Goal: Transaction & Acquisition: Download file/media

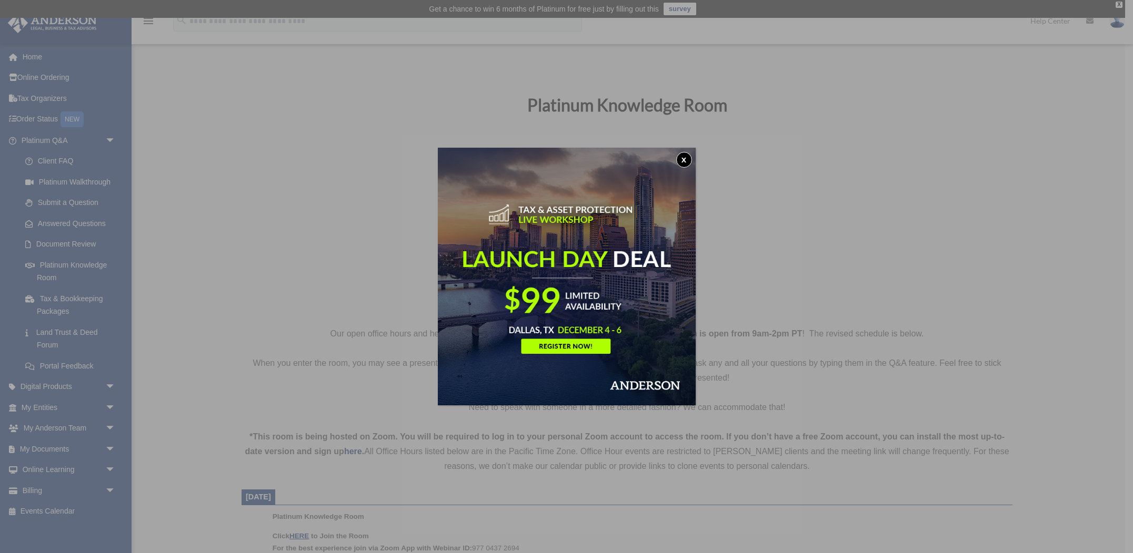
click at [683, 159] on button "x" at bounding box center [684, 160] width 16 height 16
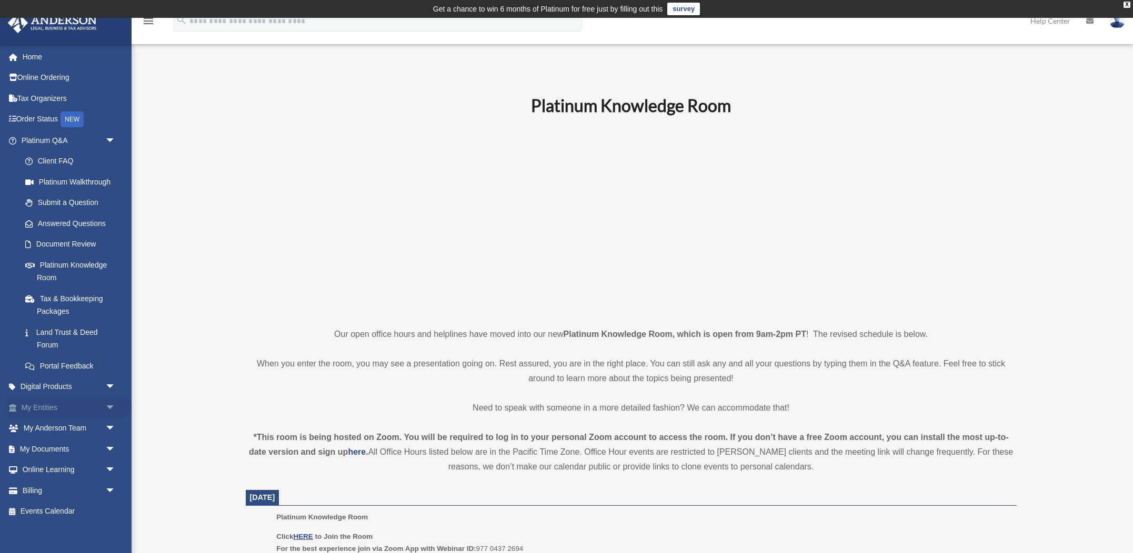
click at [69, 402] on link "My Entities arrow_drop_down" at bounding box center [69, 407] width 124 height 21
click at [110, 402] on span "arrow_drop_down" at bounding box center [115, 408] width 21 height 22
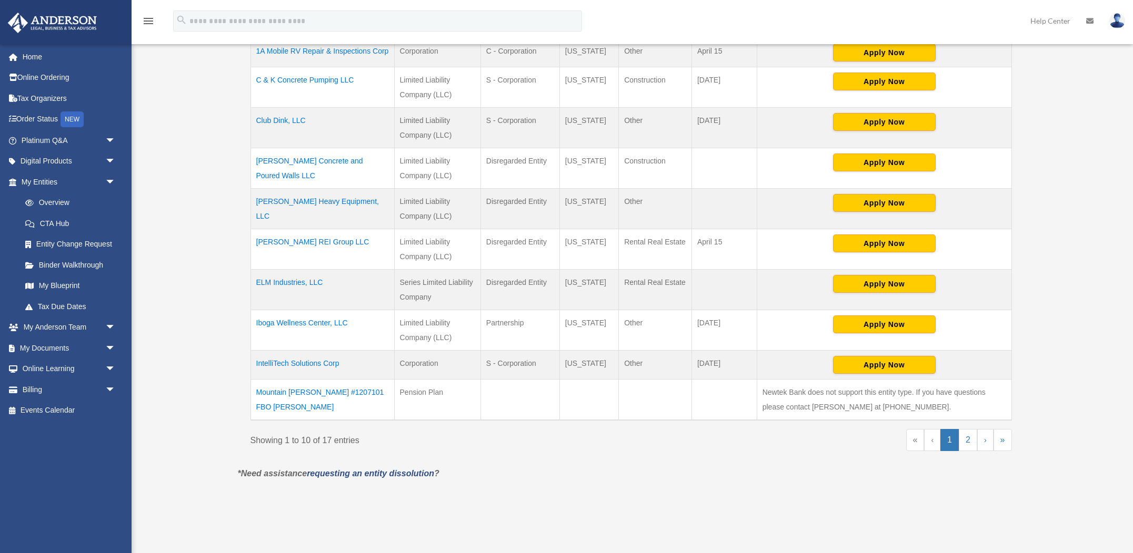
scroll to position [299, 0]
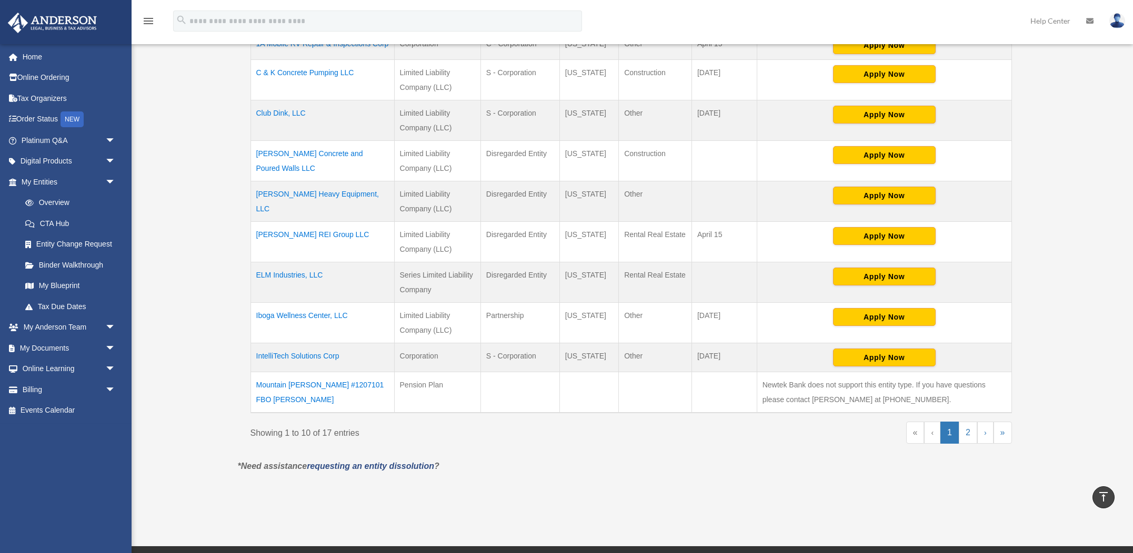
click at [298, 273] on td "ELM Industries, LLC" at bounding box center [322, 282] width 144 height 41
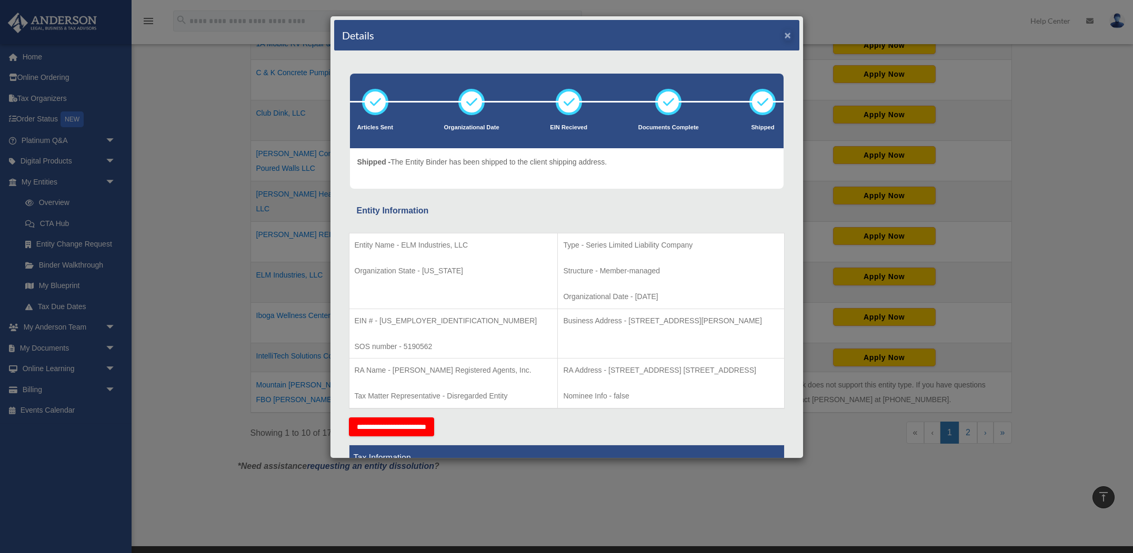
click at [791, 39] on button "×" at bounding box center [787, 34] width 7 height 11
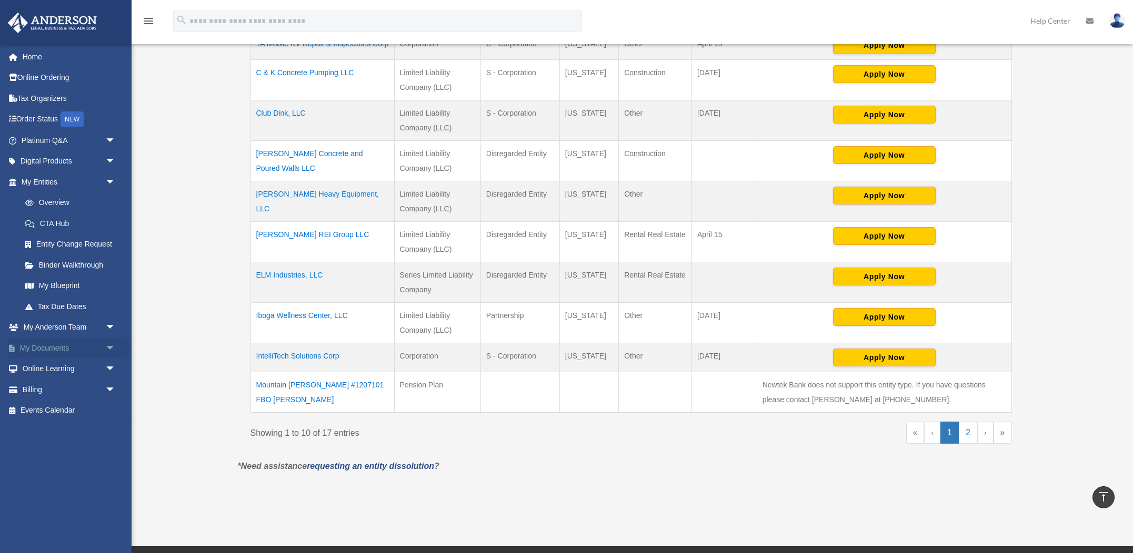
click at [113, 344] on span "arrow_drop_down" at bounding box center [115, 349] width 21 height 22
click at [52, 366] on link "Box" at bounding box center [73, 369] width 117 height 21
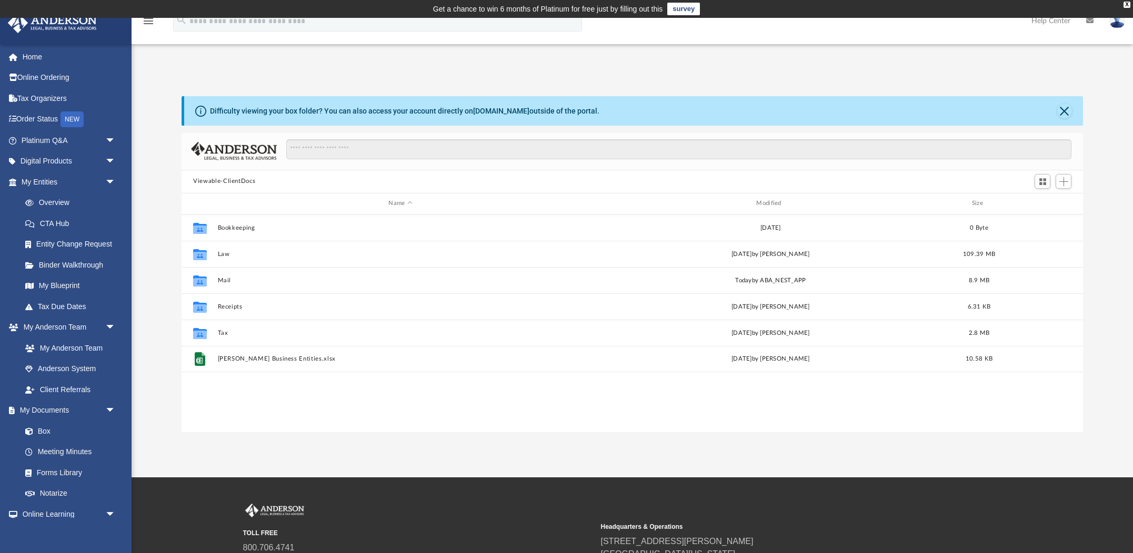
scroll to position [1, 1]
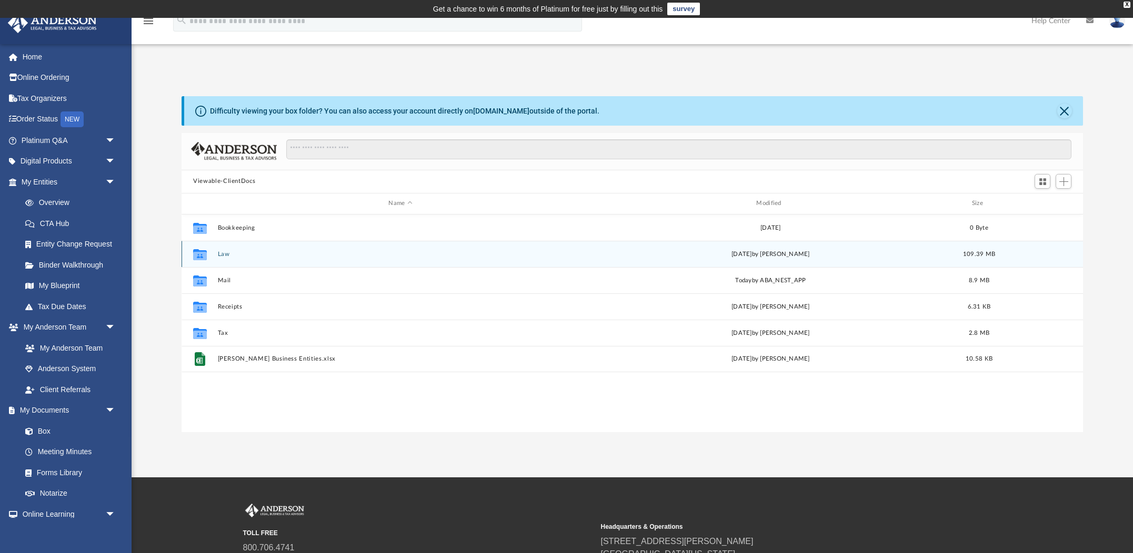
click at [220, 252] on button "Law" at bounding box center [401, 254] width 366 height 7
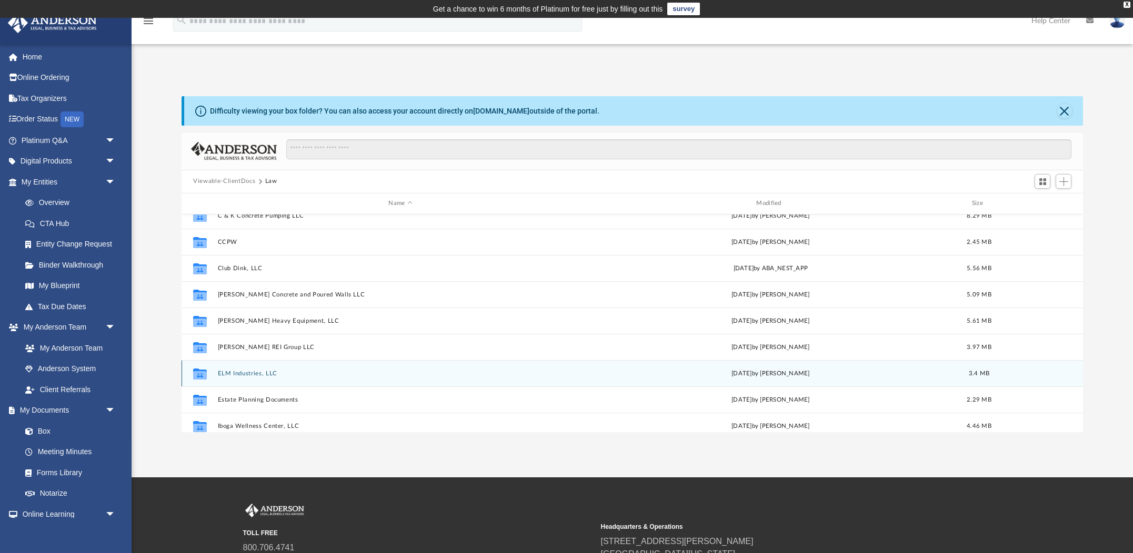
click at [258, 371] on div "Collaborated Folder 1A Mobile RV Repair & Inspections [DATE] by [PERSON_NAME] 1…" at bounding box center [631, 324] width 901 height 218
click at [238, 371] on button "ELM Industries, LLC" at bounding box center [401, 372] width 366 height 7
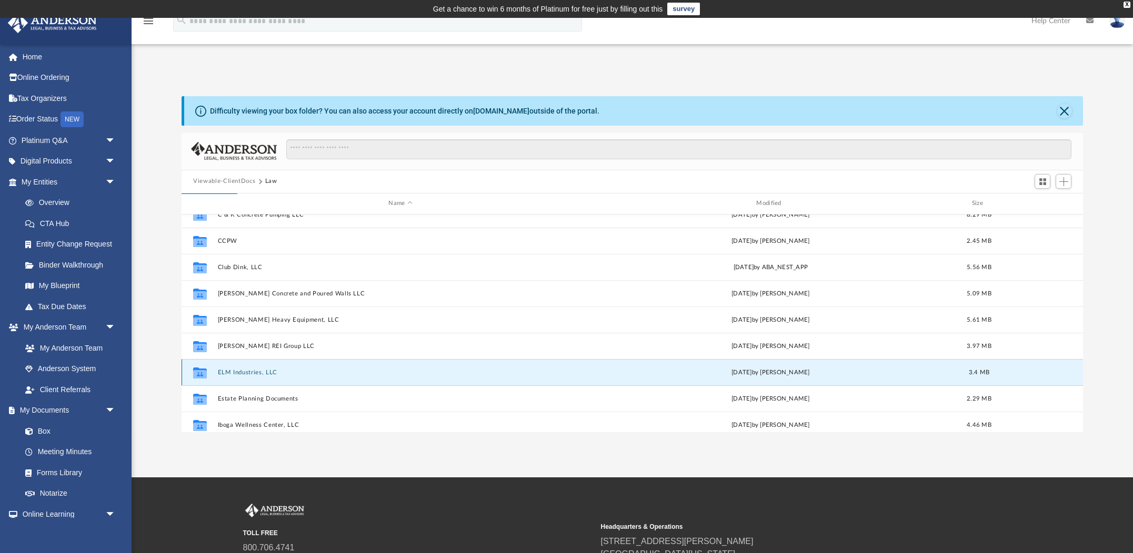
scroll to position [0, 0]
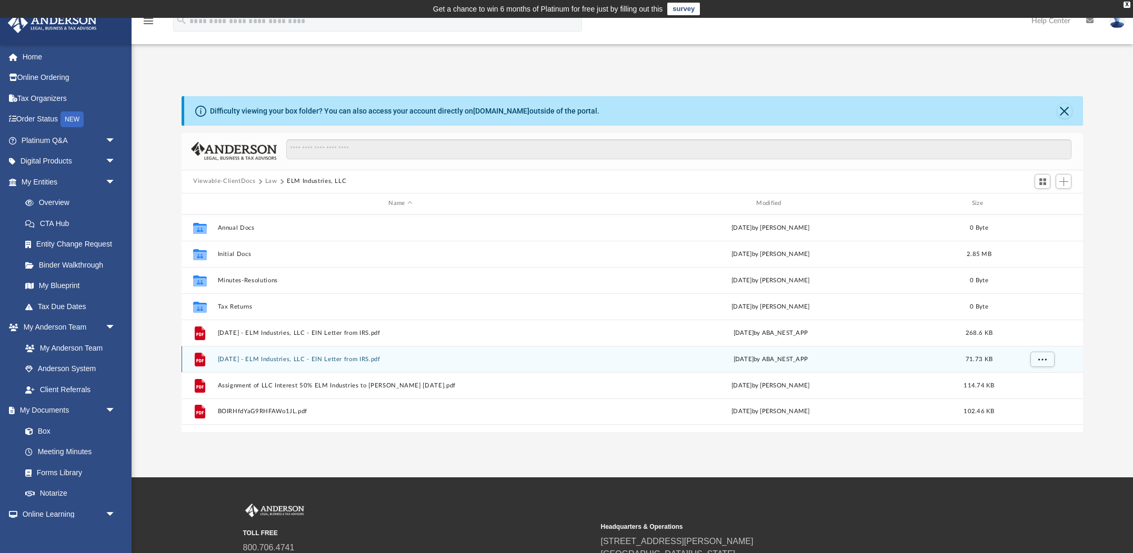
click at [238, 371] on div "File 2024.05.02 - ELM Industries, LLC - EIN Letter from IRS.pdf Thu May 2 2024 …" at bounding box center [631, 359] width 901 height 26
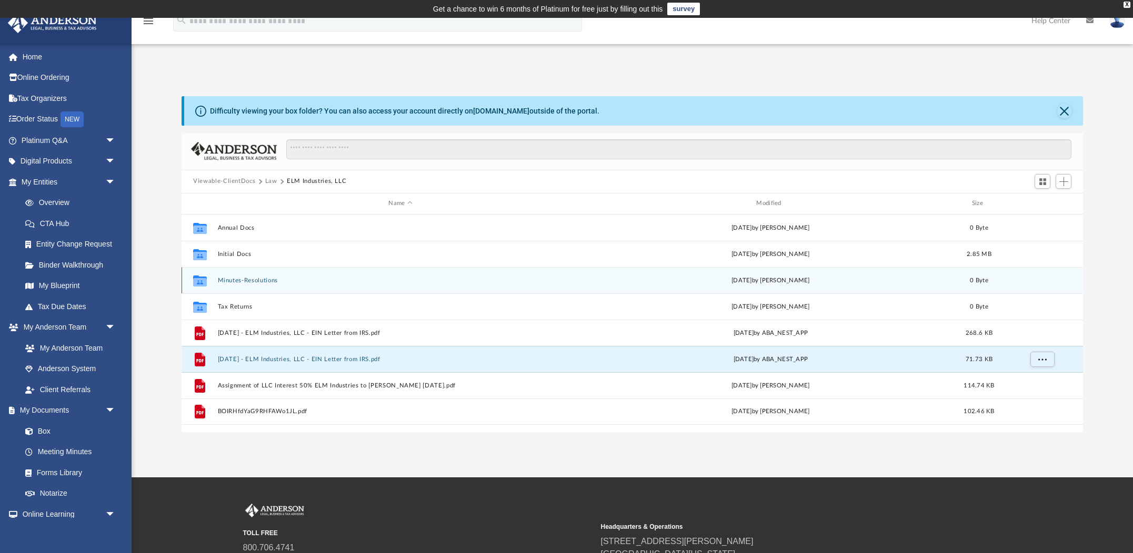
click at [237, 282] on button "Minutes-Resolutions" at bounding box center [401, 280] width 366 height 7
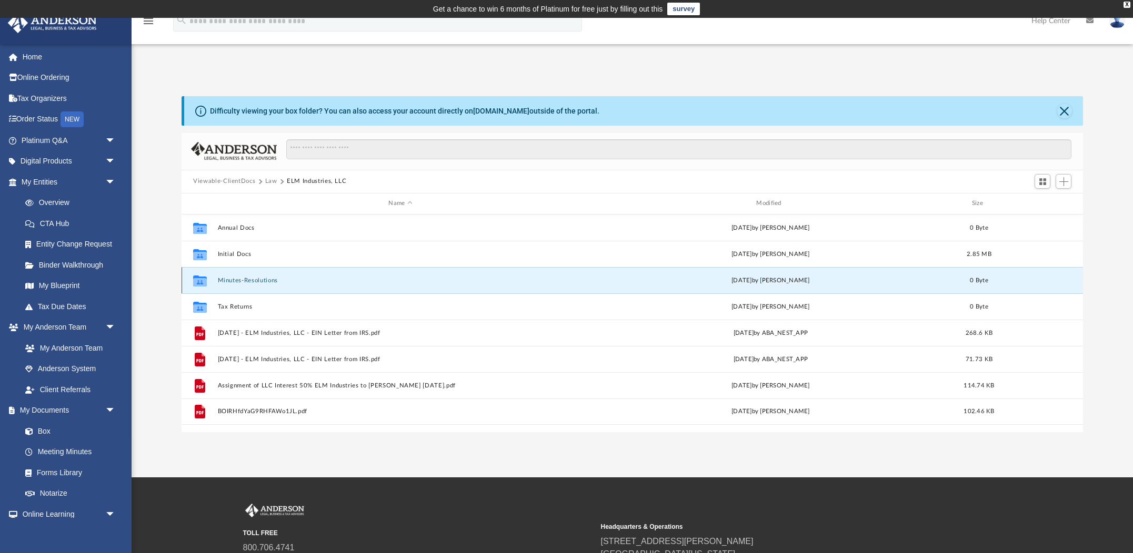
click at [237, 282] on button "Minutes-Resolutions" at bounding box center [401, 280] width 366 height 7
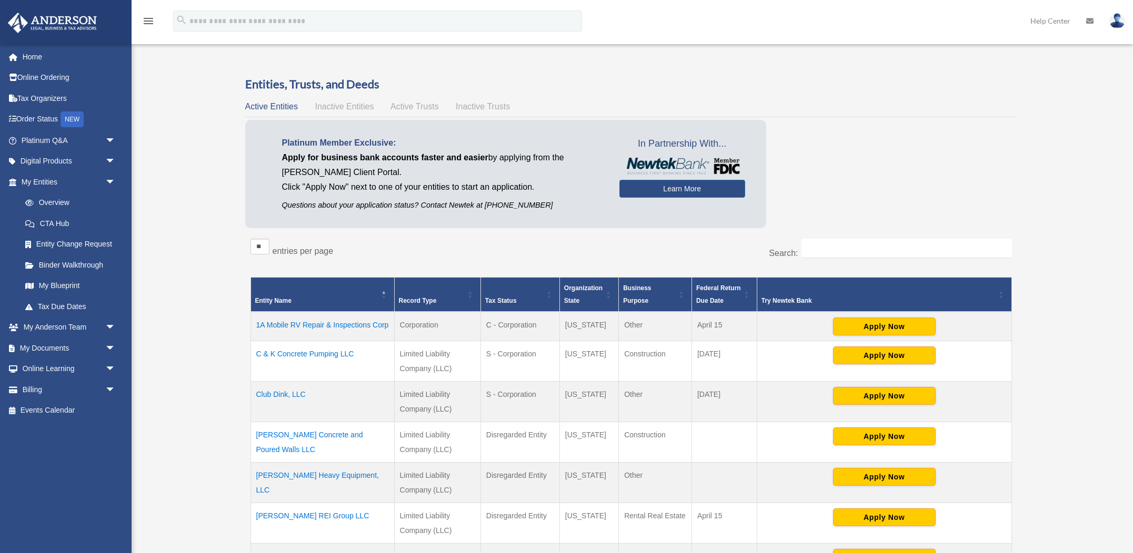
scroll to position [299, 0]
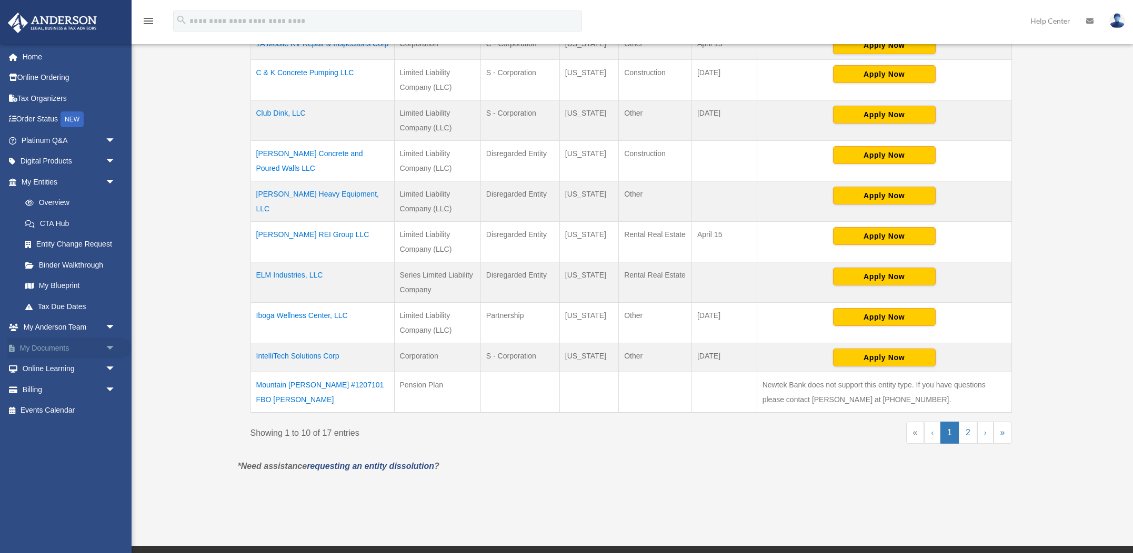
click at [53, 343] on link "My Documents arrow_drop_down" at bounding box center [69, 348] width 124 height 21
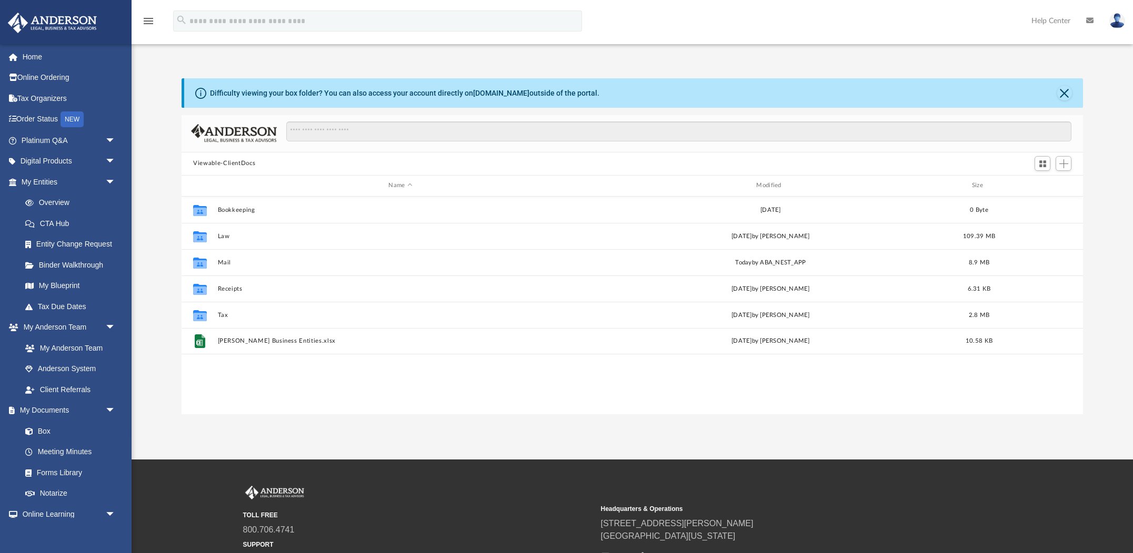
scroll to position [239, 901]
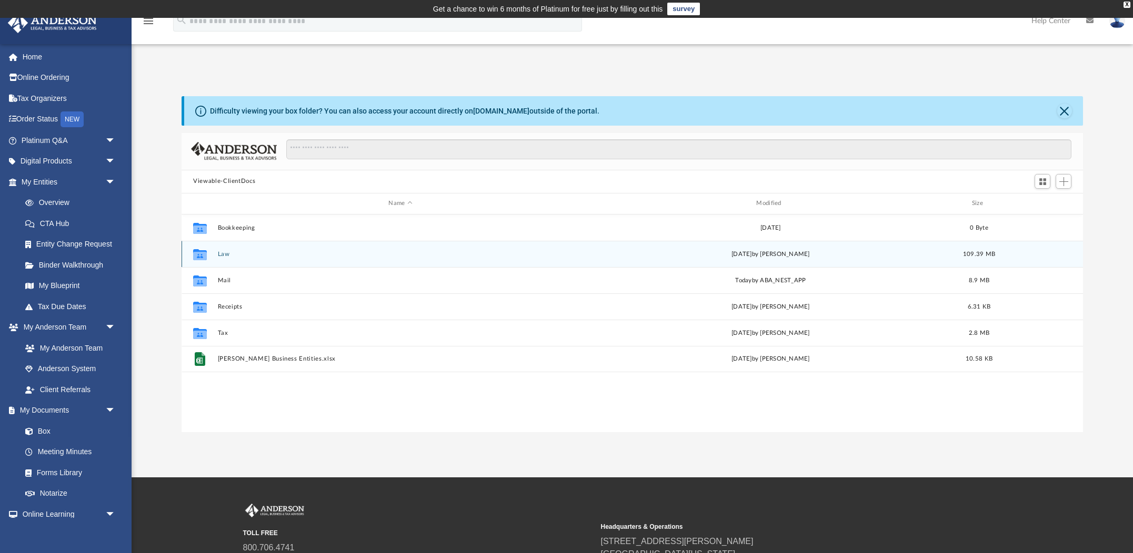
click at [218, 252] on button "Law" at bounding box center [401, 254] width 366 height 7
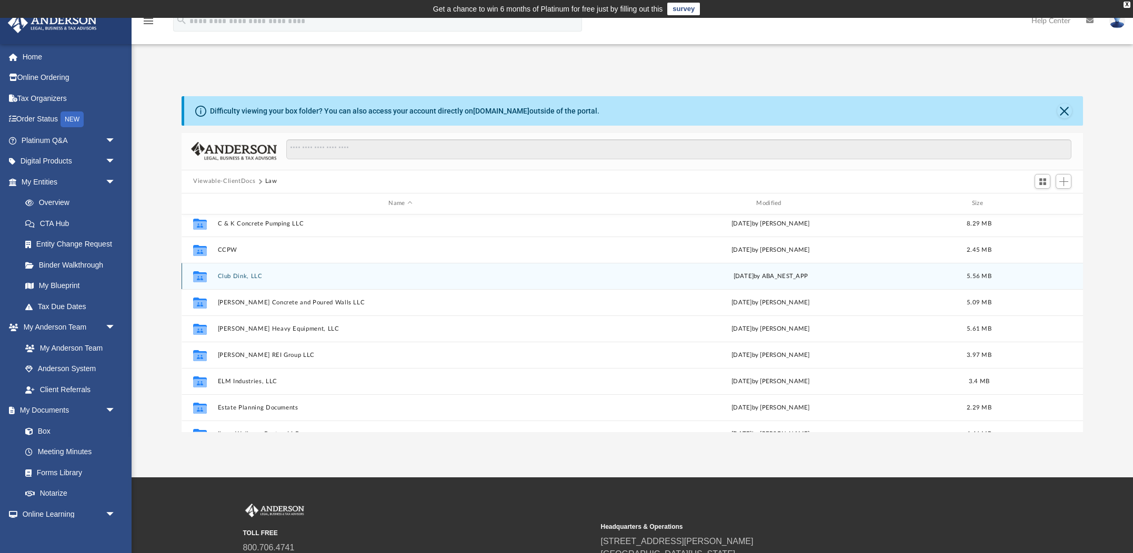
scroll to position [33, 0]
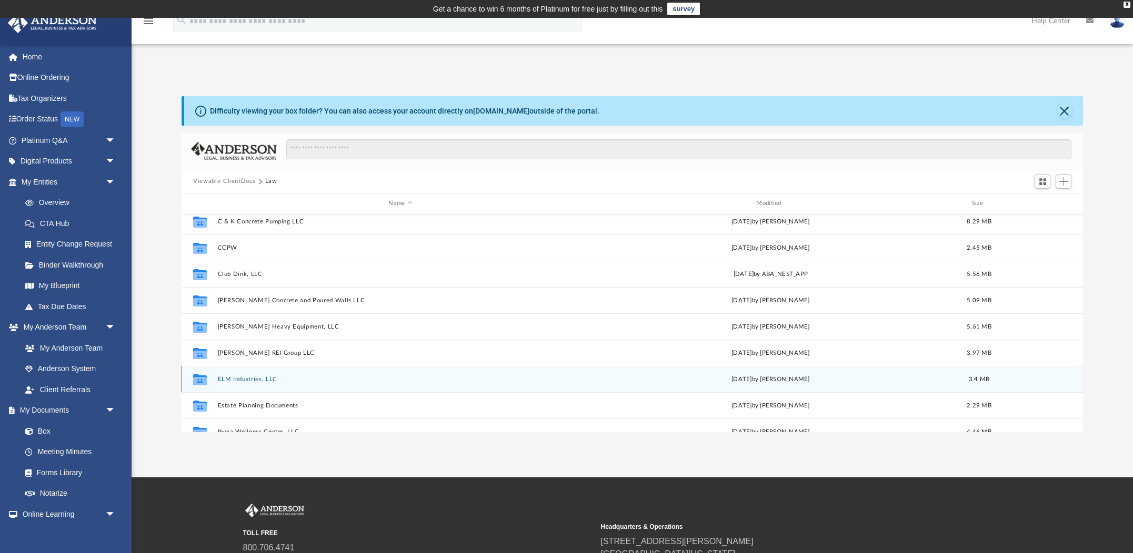
click at [233, 380] on button "ELM Industries, LLC" at bounding box center [401, 379] width 366 height 7
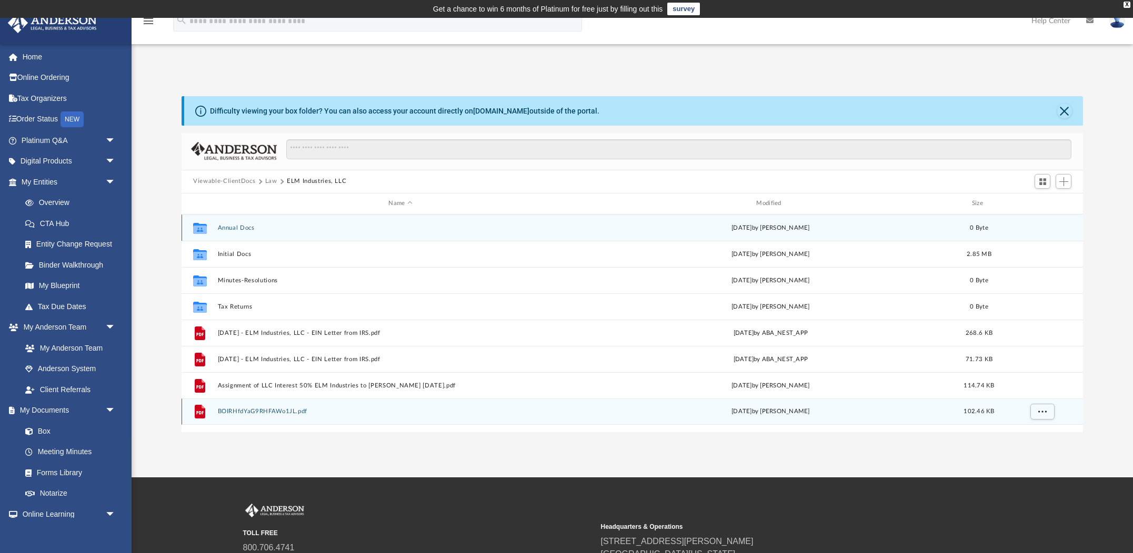
scroll to position [0, 0]
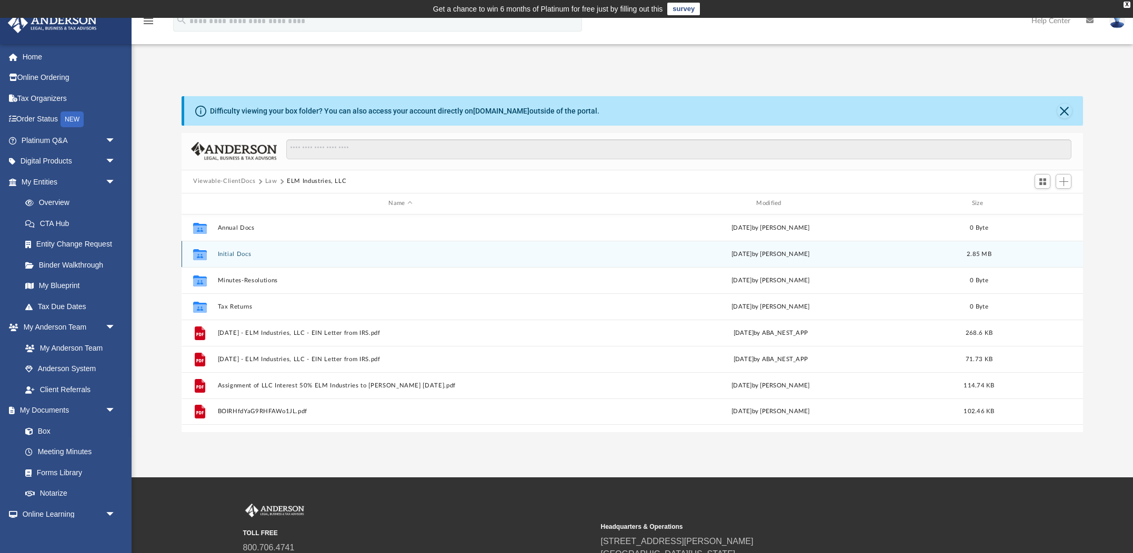
click at [236, 254] on button "Initial Docs" at bounding box center [401, 254] width 366 height 7
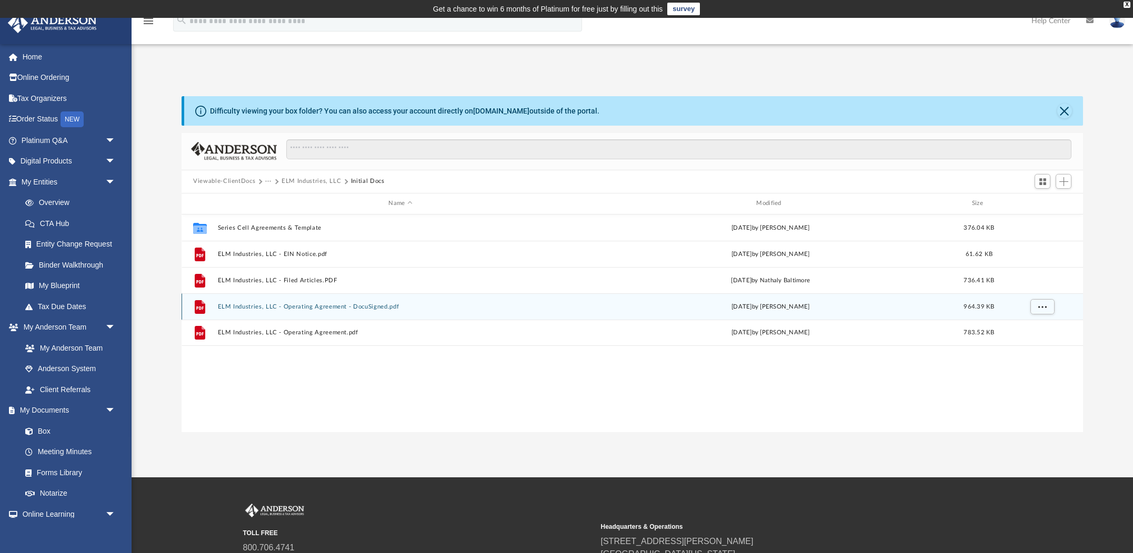
click at [315, 308] on button "ELM Industries, LLC - Operating Agreement - DocuSigned.pdf" at bounding box center [401, 307] width 366 height 7
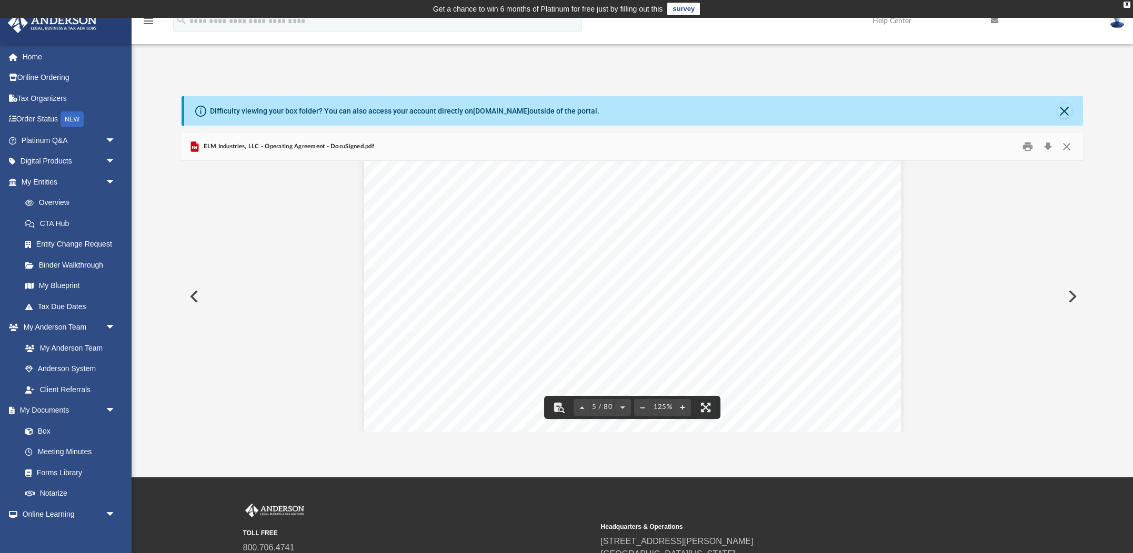
scroll to position [3084, 0]
click at [1049, 148] on button "Download" at bounding box center [1047, 146] width 19 height 16
